Goal: Task Accomplishment & Management: Manage account settings

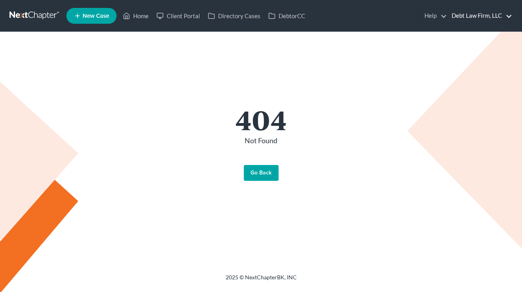
click at [481, 19] on link "Debt Law Firm, LLC" at bounding box center [480, 16] width 64 height 14
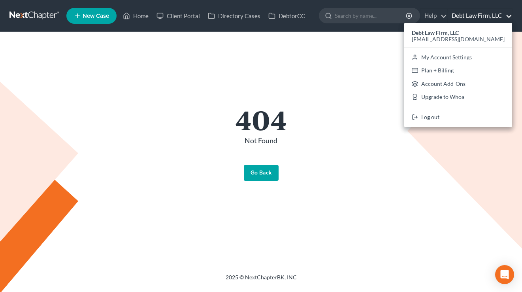
click at [462, 108] on div "Debt Law Firm, LLC [EMAIL_ADDRESS][DOMAIN_NAME] My Account Settings Plan + Bill…" at bounding box center [458, 75] width 108 height 104
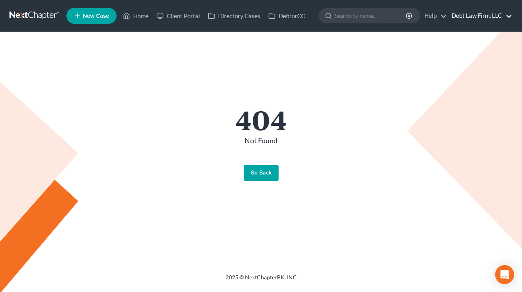
click at [475, 19] on link "Debt Law Firm, LLC" at bounding box center [480, 16] width 64 height 14
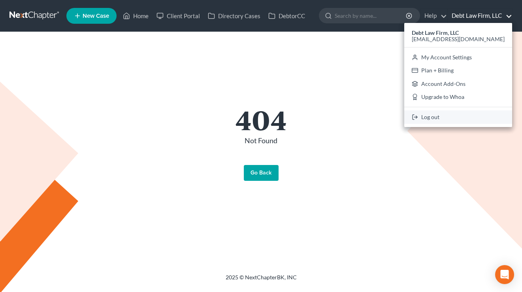
click at [463, 117] on link "Log out" at bounding box center [458, 116] width 108 height 13
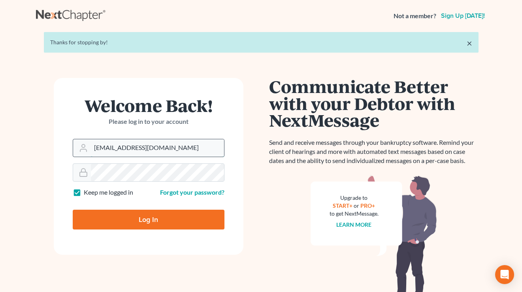
click at [188, 149] on input "qa@nextchapterbk.com" at bounding box center [157, 147] width 133 height 17
click at [163, 143] on input "qa@nextchapterbk.com" at bounding box center [157, 147] width 133 height 17
type input "tim@nextchapterbk.com"
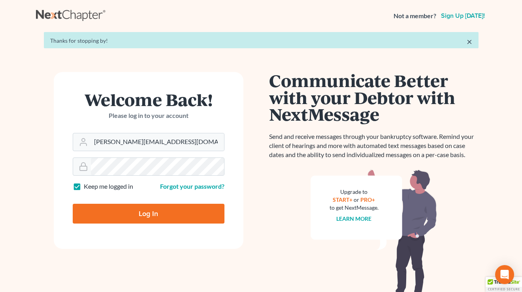
click at [143, 219] on input "Log In" at bounding box center [149, 214] width 152 height 20
type input "Thinking..."
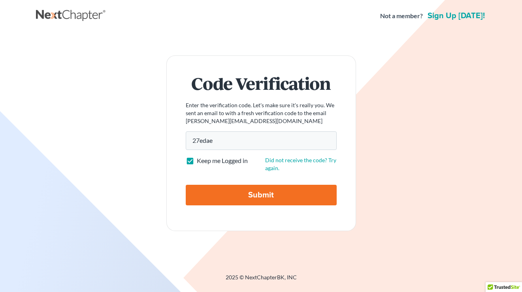
type input "27edae"
click at [186, 185] on input "Submit" at bounding box center [261, 195] width 151 height 21
type input "Thinking..."
